Goal: Book appointment/travel/reservation

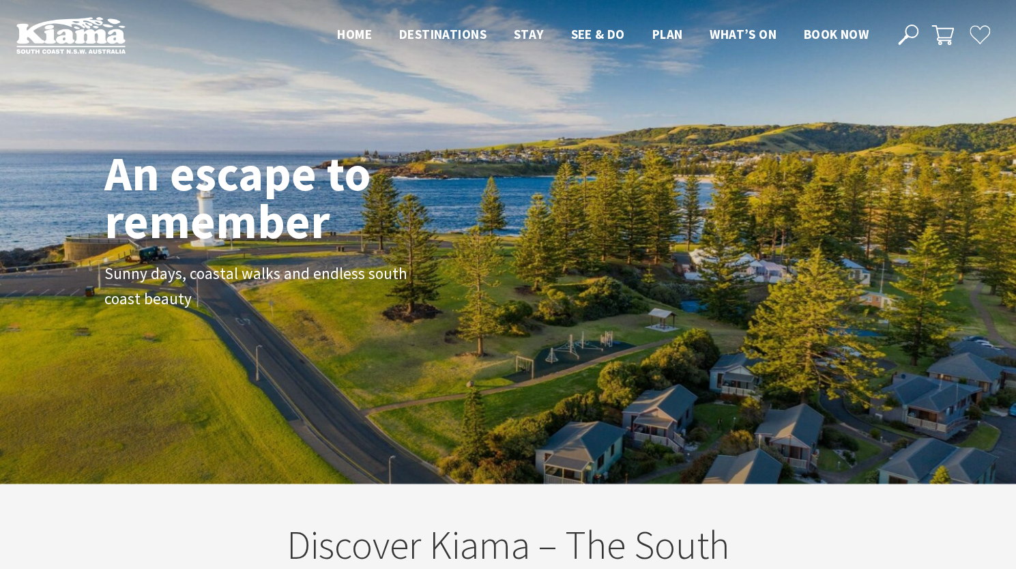
scroll to position [20, 1025]
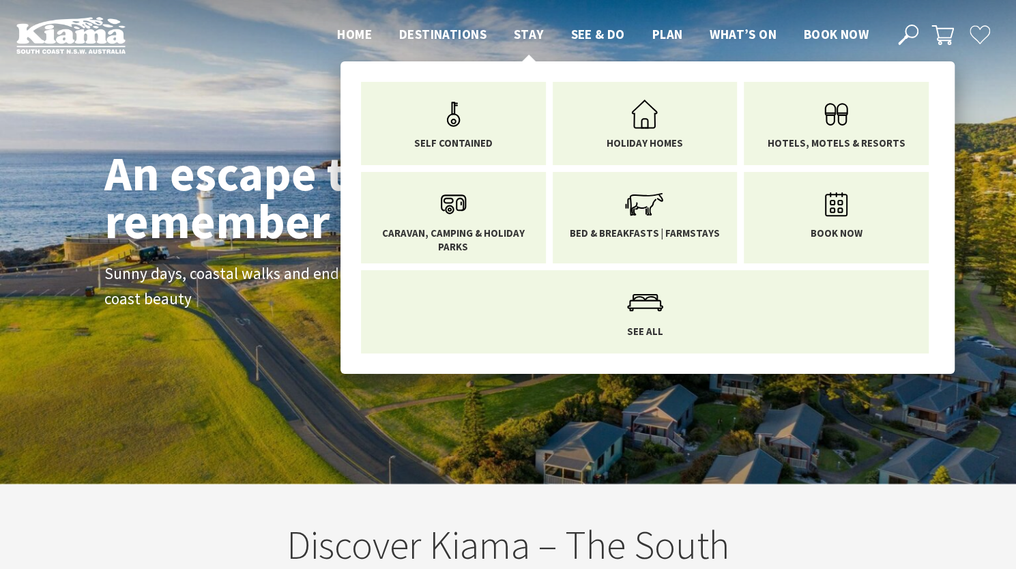
click at [527, 33] on span "Stay" at bounding box center [529, 34] width 30 height 16
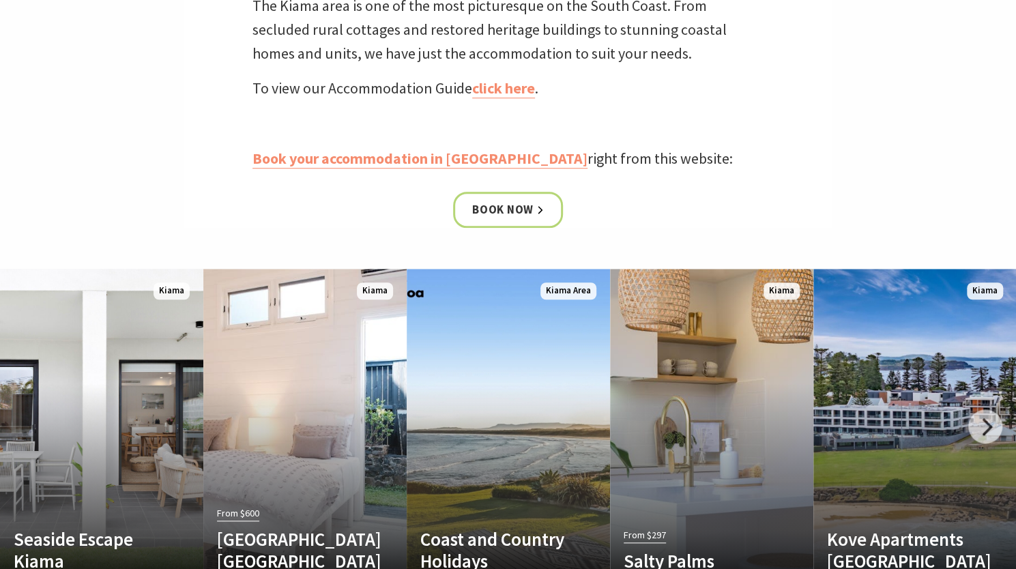
scroll to position [563, 0]
click at [327, 153] on link "Book your accommodation in [GEOGRAPHIC_DATA]" at bounding box center [419, 158] width 335 height 20
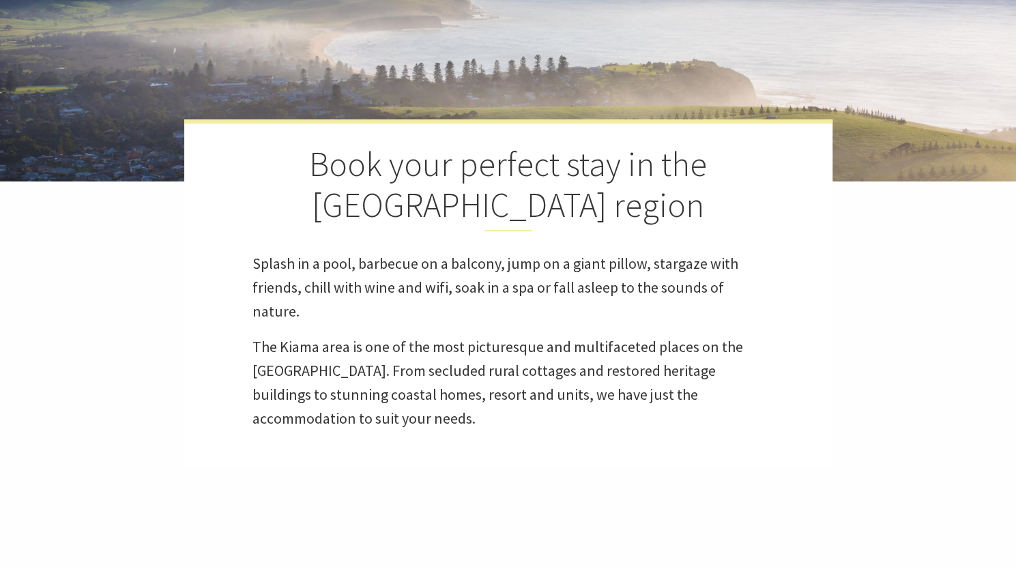
select select "3"
select select "2"
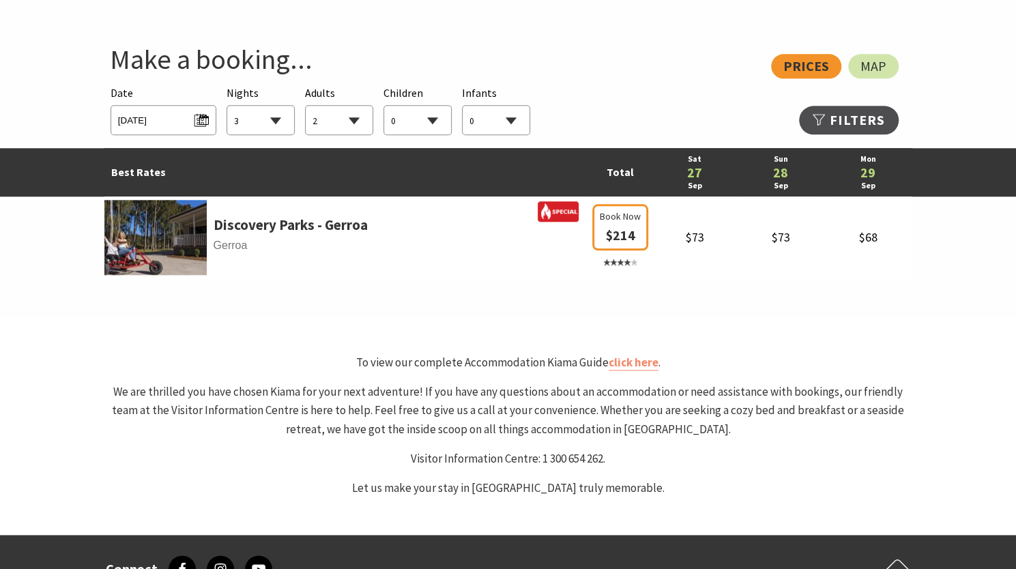
scroll to position [755, 0]
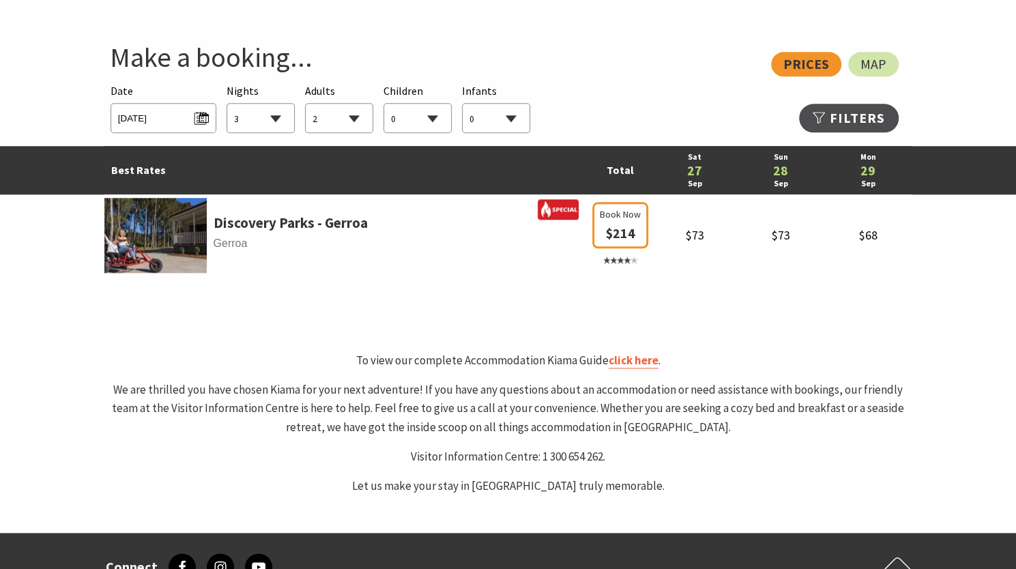
click at [628, 362] on link "click here" at bounding box center [633, 361] width 50 height 16
